Goal: Information Seeking & Learning: Find specific fact

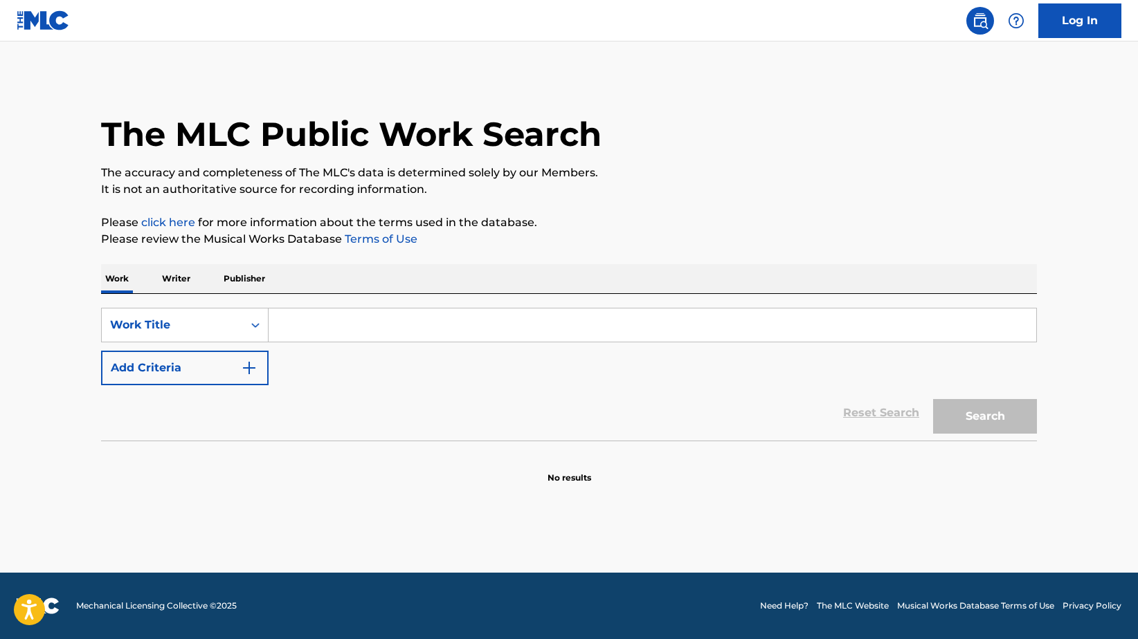
click at [521, 311] on input "Search Form" at bounding box center [652, 325] width 767 height 33
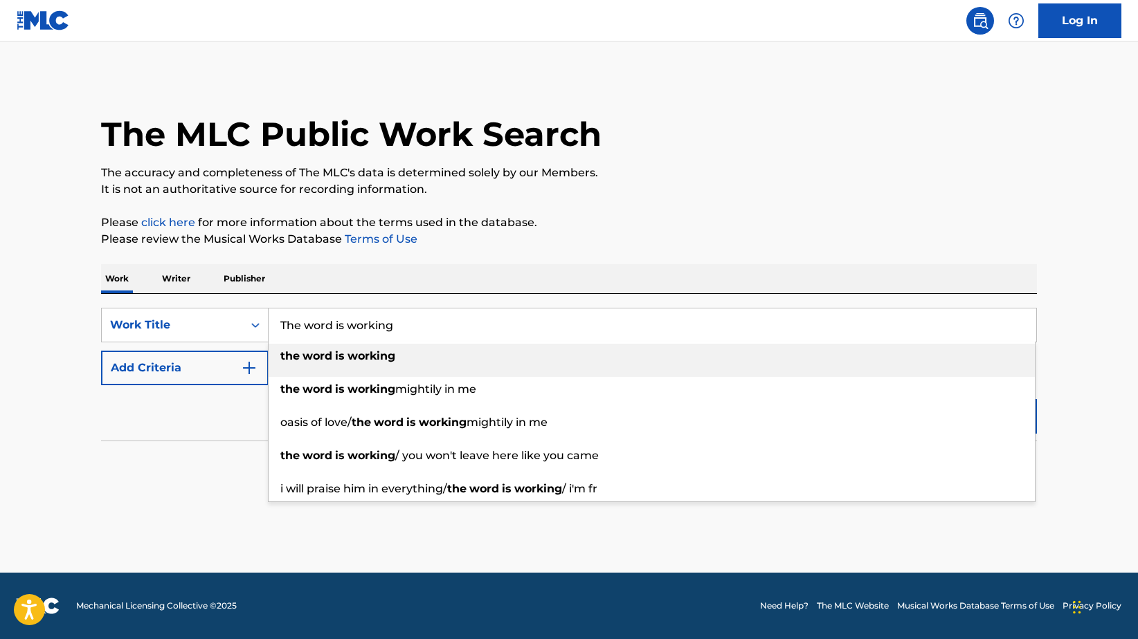
type input "The word is working"
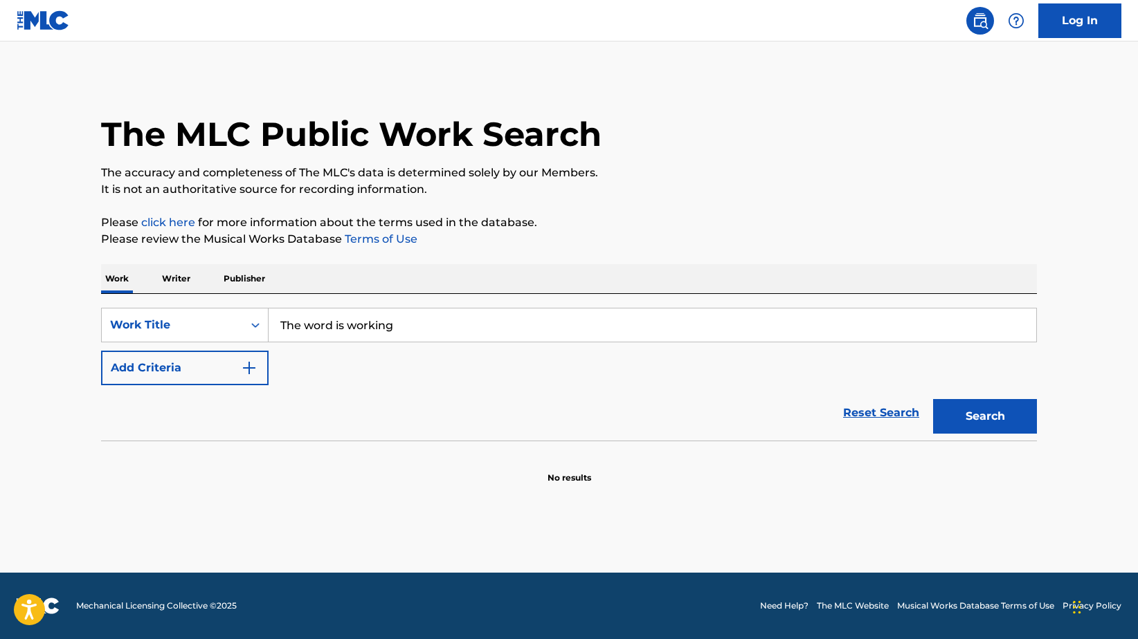
click at [856, 161] on div "The MLC Public Work Search" at bounding box center [569, 126] width 936 height 101
click at [251, 358] on button "Add Criteria" at bounding box center [184, 368] width 167 height 35
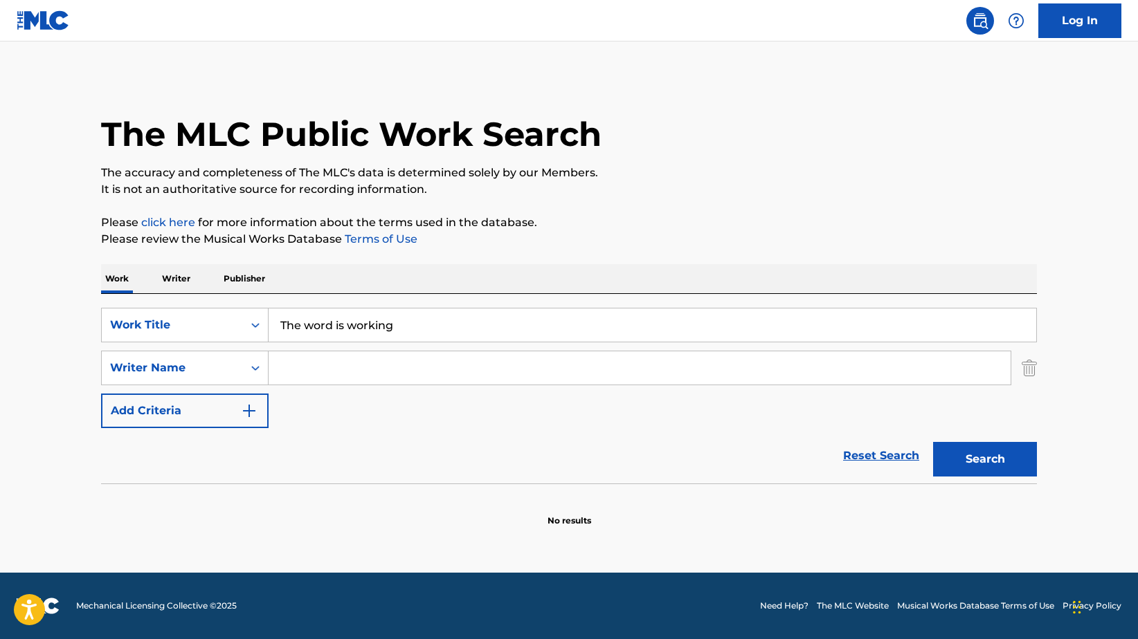
click at [308, 361] on input "Search Form" at bounding box center [640, 368] width 742 height 33
type input "R"
type input "ehi"
click at [1012, 454] on button "Search" at bounding box center [985, 459] width 104 height 35
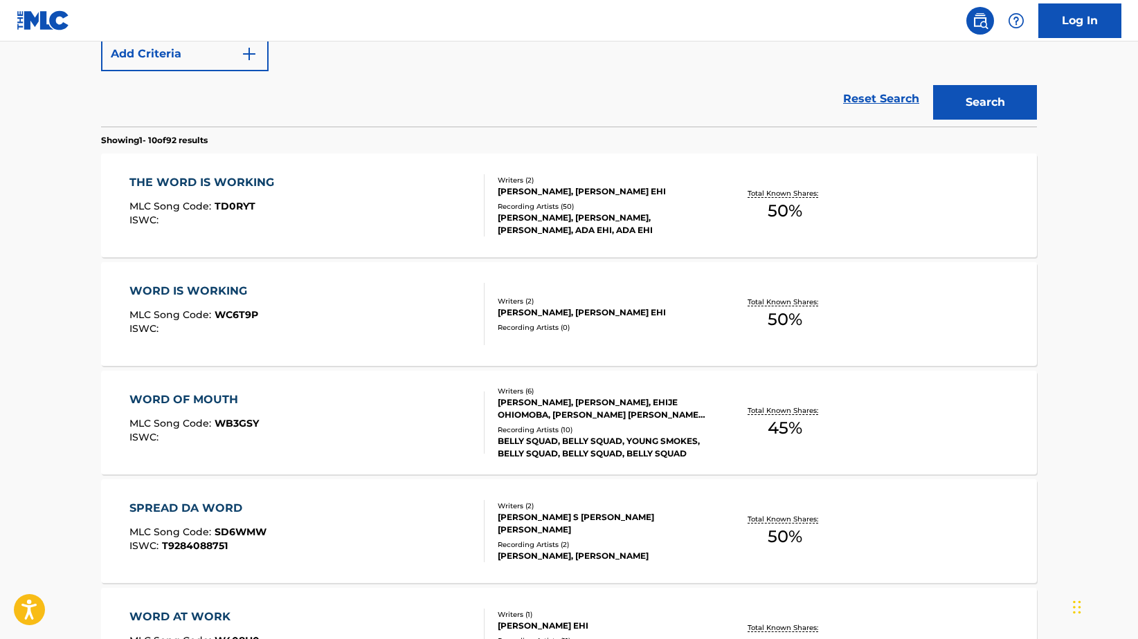
scroll to position [352, 0]
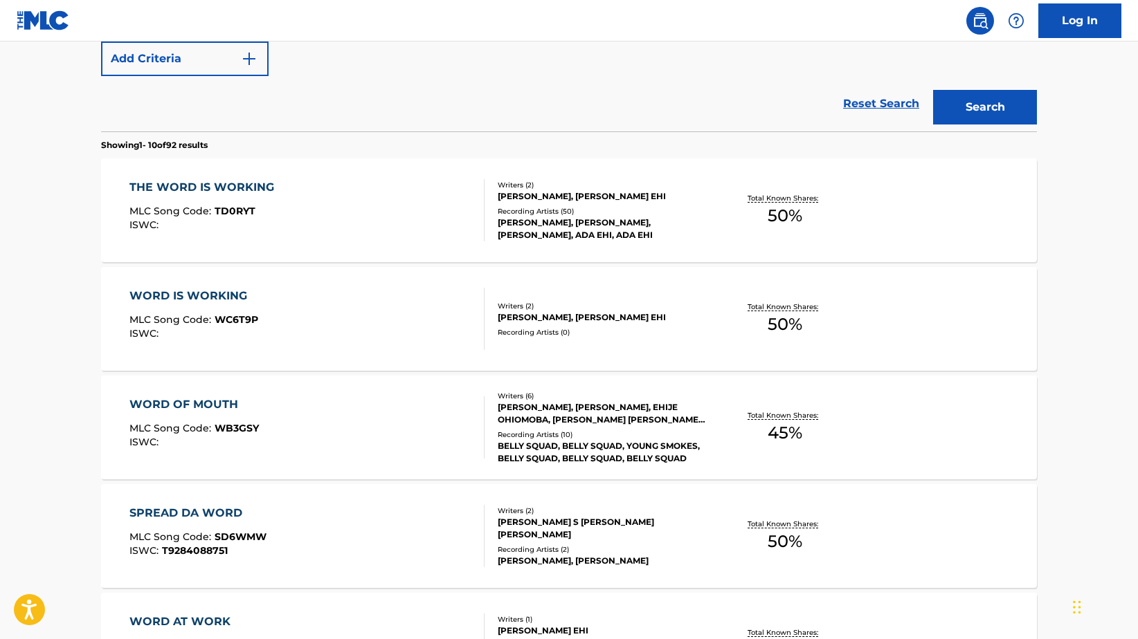
click at [665, 236] on div "[PERSON_NAME], [PERSON_NAME], [PERSON_NAME], ADA EHI, ADA EHI" at bounding box center [602, 229] width 209 height 25
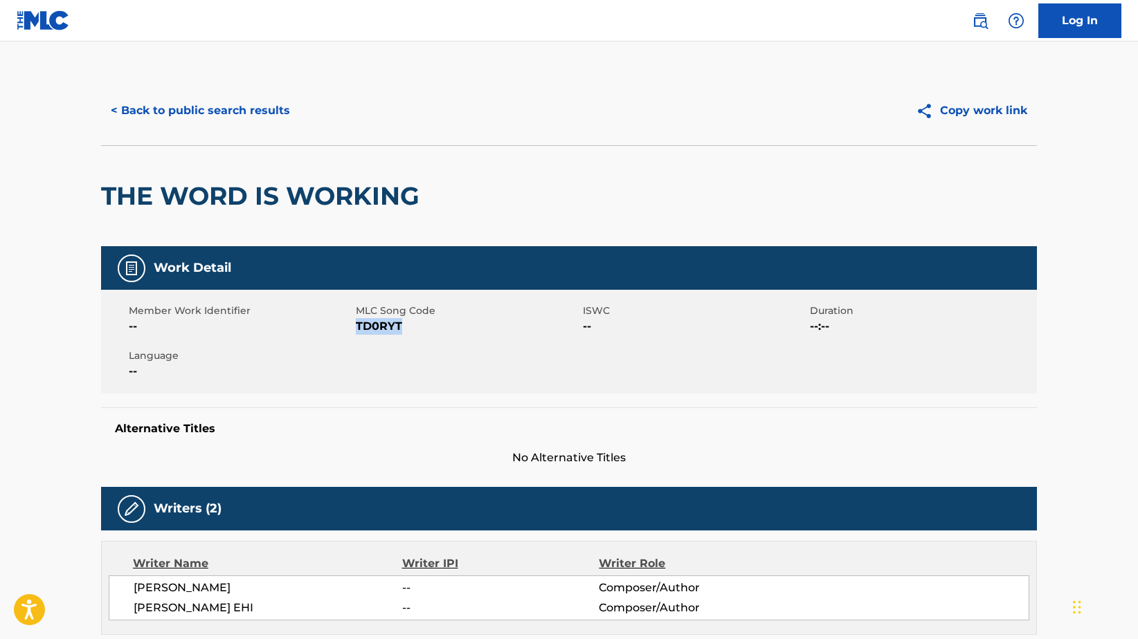
drag, startPoint x: 356, startPoint y: 322, endPoint x: 423, endPoint y: 320, distance: 67.2
click at [423, 320] on span "TD0RYT" at bounding box center [468, 326] width 224 height 17
copy span "TD0RYT"
